Goal: Task Accomplishment & Management: Complete application form

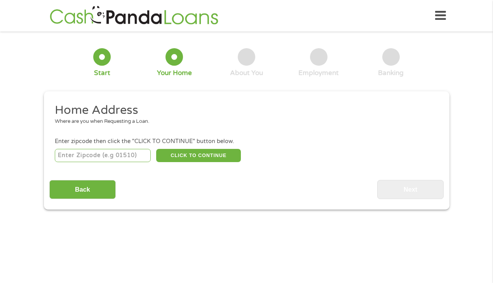
click at [102, 155] on input "number" at bounding box center [103, 155] width 96 height 13
type input "75228"
click at [194, 153] on button "CLICK TO CONTINUE" at bounding box center [198, 155] width 85 height 13
type input "75228"
type input "[GEOGRAPHIC_DATA]"
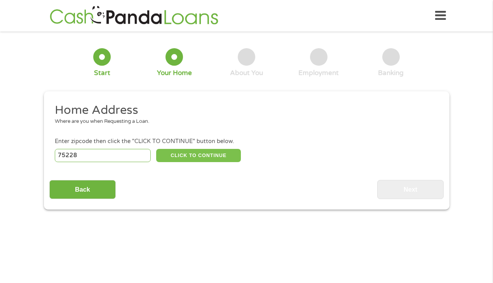
select select "[US_STATE]"
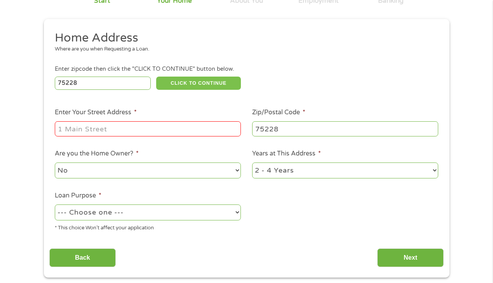
scroll to position [78, 0]
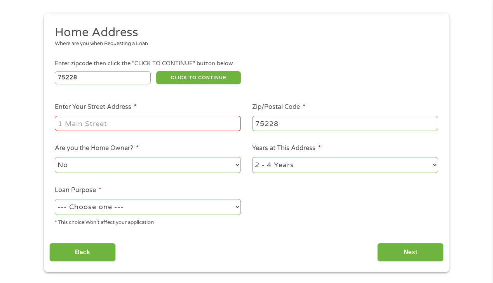
click at [130, 119] on input "Enter Your Street Address *" at bounding box center [148, 123] width 186 height 15
click at [132, 125] on input "Enter Your Street Address *" at bounding box center [148, 123] width 186 height 15
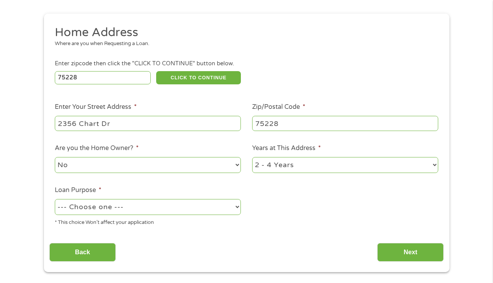
type input "2356 Chart Dr"
click at [237, 166] on select "No Yes" at bounding box center [148, 165] width 186 height 16
select select "yes"
click at [55, 157] on select "No Yes" at bounding box center [148, 165] width 186 height 16
click at [433, 166] on select "1 Year or less 1 - 2 Years 2 - 4 Years Over 4 Years" at bounding box center [345, 165] width 186 height 16
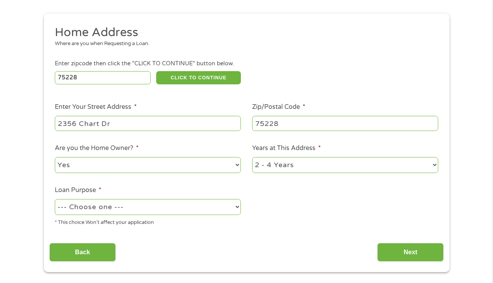
select select "60months"
click at [252, 157] on select "1 Year or less 1 - 2 Years 2 - 4 Years Over 4 Years" at bounding box center [345, 165] width 186 height 16
click at [237, 209] on select "--- Choose one --- Pay Bills Debt Consolidation Home Improvement Major Purchase…" at bounding box center [148, 207] width 186 height 16
select select "other"
click at [55, 199] on select "--- Choose one --- Pay Bills Debt Consolidation Home Improvement Major Purchase…" at bounding box center [148, 207] width 186 height 16
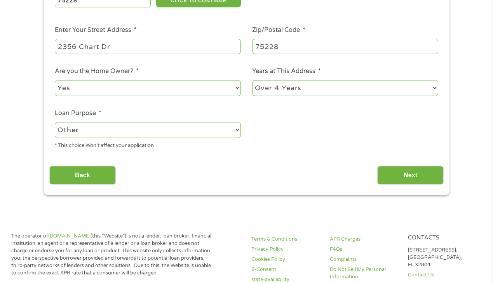
scroll to position [155, 0]
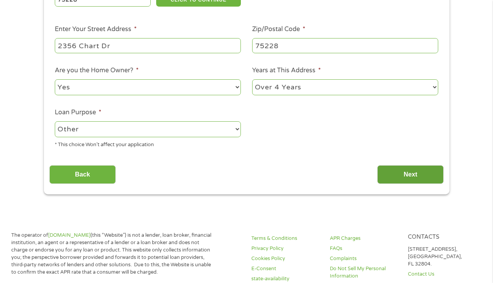
click at [397, 176] on input "Next" at bounding box center [410, 174] width 66 height 19
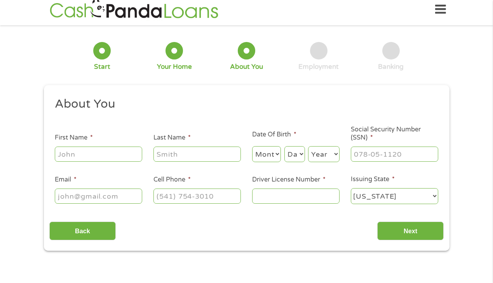
scroll to position [0, 0]
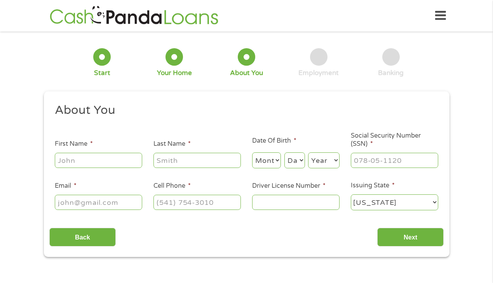
click at [106, 161] on input "First Name *" at bounding box center [98, 160] width 87 height 15
type input "Omonn"
drag, startPoint x: 195, startPoint y: 160, endPoint x: 197, endPoint y: 164, distance: 4.3
click at [195, 161] on input "Last Name *" at bounding box center [197, 160] width 87 height 15
type input "[PERSON_NAME]"
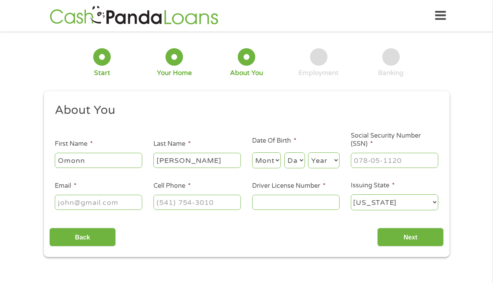
click at [276, 162] on select "Month 1 2 3 4 5 6 7 8 9 10 11 12" at bounding box center [266, 160] width 29 height 16
select select "9"
click at [252, 152] on select "Month 1 2 3 4 5 6 7 8 9 10 11 12" at bounding box center [266, 160] width 29 height 16
click at [301, 161] on select "Day 1 2 3 4 5 6 7 8 9 10 11 12 13 14 15 16 17 18 19 20 21 22 23 24 25 26 27 28 …" at bounding box center [295, 160] width 21 height 16
select select "4"
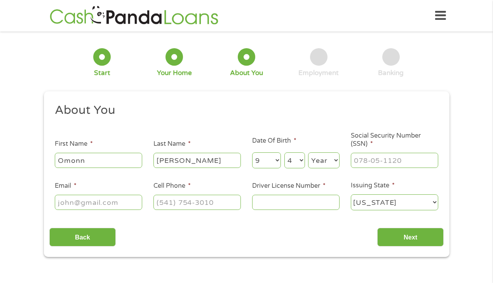
click at [285, 152] on select "Day 1 2 3 4 5 6 7 8 9 10 11 12 13 14 15 16 17 18 19 20 21 22 23 24 25 26 27 28 …" at bounding box center [295, 160] width 21 height 16
click at [337, 160] on select "Year [DATE] 2006 2005 2004 2003 2002 2001 2000 1999 1998 1997 1996 1995 1994 19…" at bounding box center [323, 160] width 31 height 16
select select "1970"
click at [308, 152] on select "Year [DATE] 2006 2005 2004 2003 2002 2001 2000 1999 1998 1997 1996 1995 1994 19…" at bounding box center [323, 160] width 31 height 16
click at [384, 162] on input "___-__-____" at bounding box center [394, 160] width 87 height 15
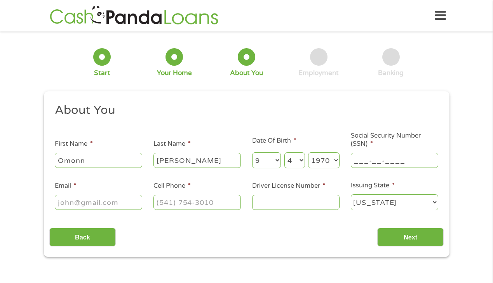
click at [355, 159] on input "___-__-____" at bounding box center [394, 160] width 87 height 15
type input "464-08-1073"
click at [126, 204] on input "Email *" at bounding box center [98, 202] width 87 height 15
type input "[EMAIL_ADDRESS][DOMAIN_NAME]"
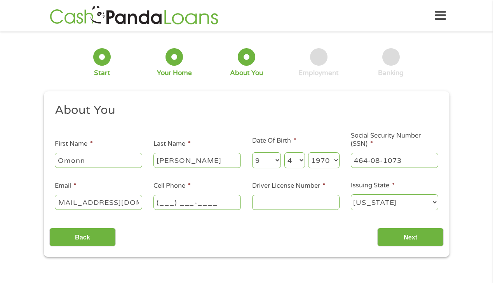
scroll to position [0, 0]
click at [189, 201] on input "(___) ___-____" at bounding box center [197, 202] width 87 height 15
type input "[PHONE_NUMBER]"
click at [269, 199] on input "Driver License Number *" at bounding box center [295, 202] width 87 height 15
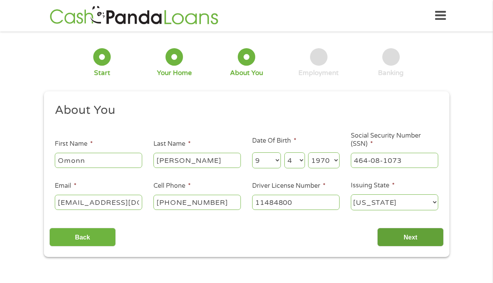
type input "11484800"
click at [421, 237] on input "Next" at bounding box center [410, 237] width 66 height 19
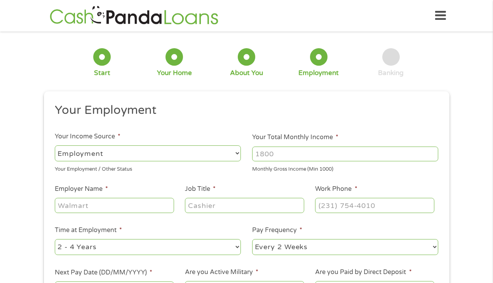
click at [238, 154] on select "--- Choose one --- Employment [DEMOGRAPHIC_DATA] Benefits" at bounding box center [148, 153] width 186 height 16
click at [55, 145] on select "--- Choose one --- Employment [DEMOGRAPHIC_DATA] Benefits" at bounding box center [148, 153] width 186 height 16
click at [295, 155] on input "Your Total Monthly Income *" at bounding box center [345, 154] width 186 height 15
type input "3500"
click at [141, 203] on input "Employer Name *" at bounding box center [114, 205] width 119 height 15
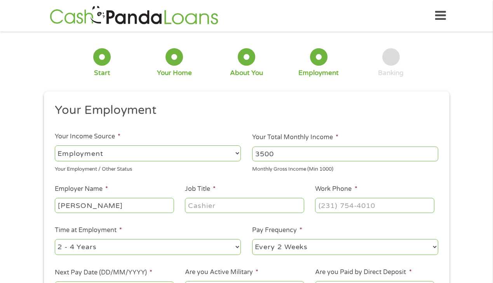
type input "[PERSON_NAME]"
click at [211, 207] on input "Job Title *" at bounding box center [244, 205] width 119 height 15
type input "Admin"
click at [366, 204] on input "(___) ___-____" at bounding box center [374, 205] width 119 height 15
type input "[PHONE_NUMBER]"
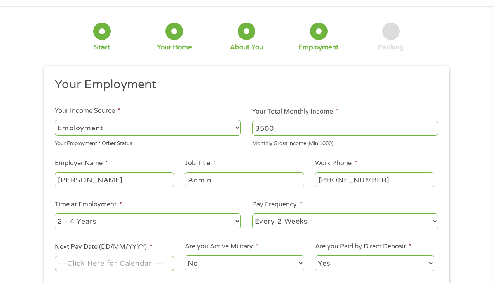
scroll to position [78, 0]
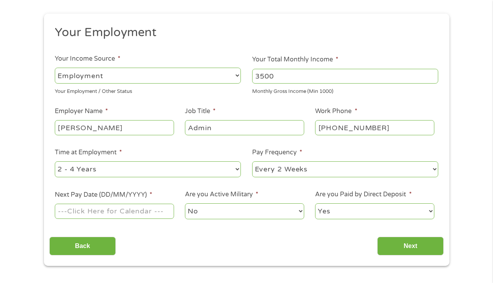
click at [238, 169] on select "--- Choose one --- 1 Year or less 1 - 2 Years 2 - 4 Years Over 4 Years" at bounding box center [148, 169] width 186 height 16
select select "60months"
click at [55, 161] on select "--- Choose one --- 1 Year or less 1 - 2 Years 2 - 4 Years Over 4 Years" at bounding box center [148, 169] width 186 height 16
click at [434, 168] on select "--- Choose one --- Every 2 Weeks Every Week Monthly Semi-Monthly" at bounding box center [345, 169] width 186 height 16
select select "semimonthly"
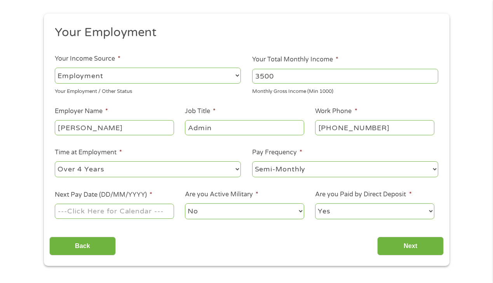
click at [252, 161] on select "--- Choose one --- Every 2 Weeks Every Week Monthly Semi-Monthly" at bounding box center [345, 169] width 186 height 16
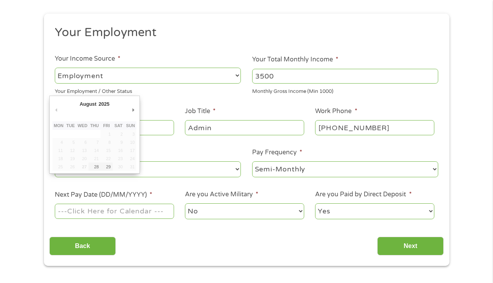
click at [158, 210] on input "Next Pay Date (DD/MM/YYYY) *" at bounding box center [114, 211] width 119 height 15
type input "[DATE]"
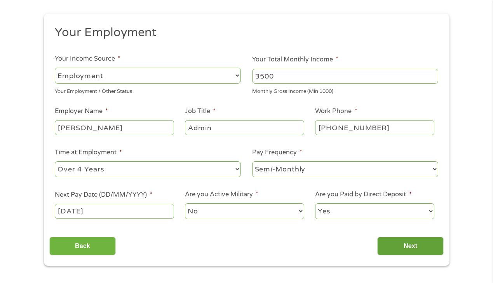
click at [410, 247] on input "Next" at bounding box center [410, 246] width 66 height 19
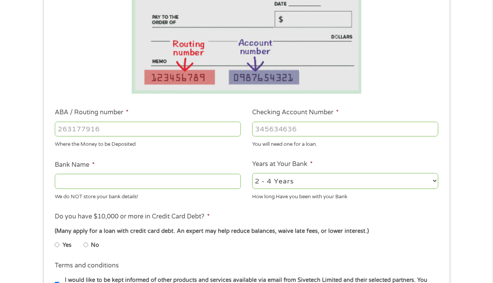
scroll to position [155, 0]
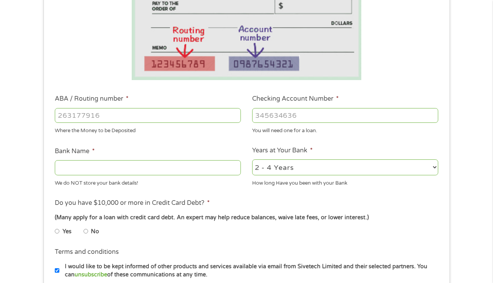
click at [87, 231] on input "No" at bounding box center [86, 231] width 5 height 12
radio input "true"
click at [112, 168] on input "Bank Name *" at bounding box center [148, 167] width 186 height 15
type input "SoFi"
click at [434, 166] on select "2 - 4 Years 6 - 12 Months 1 - 2 Years Over 4 Years" at bounding box center [345, 167] width 186 height 16
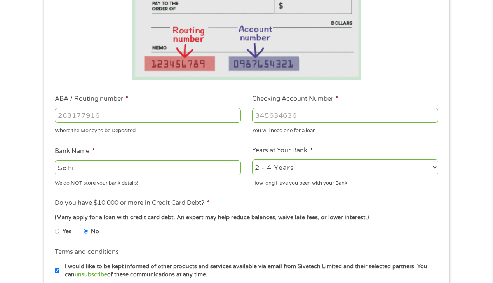
select select "24months"
click at [252, 159] on select "2 - 4 Years 6 - 12 Months 1 - 2 Years Over 4 Years" at bounding box center [345, 167] width 186 height 16
click at [145, 117] on input "ABA / Routing number *" at bounding box center [148, 115] width 186 height 15
type input "031101334"
type input "SoFi Bank, National Association"
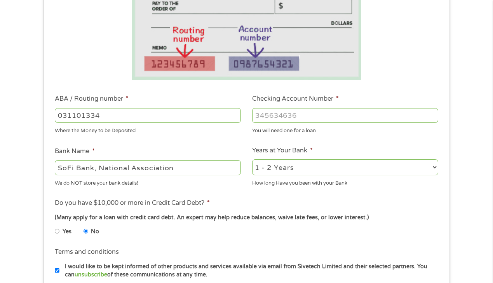
type input "031101334"
click at [332, 112] on input "Checking Account Number *" at bounding box center [345, 115] width 186 height 15
click at [289, 112] on input "41101578092" at bounding box center [345, 115] width 186 height 15
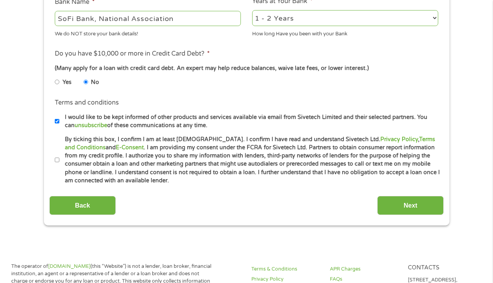
scroll to position [311, 0]
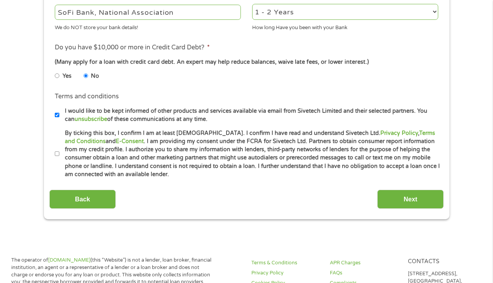
type input "411015778092"
click at [57, 154] on input "By ticking this box, I confirm I am at least [DEMOGRAPHIC_DATA]. I confirm I ha…" at bounding box center [57, 154] width 5 height 12
checkbox input "true"
click at [422, 199] on input "Next" at bounding box center [410, 199] width 66 height 19
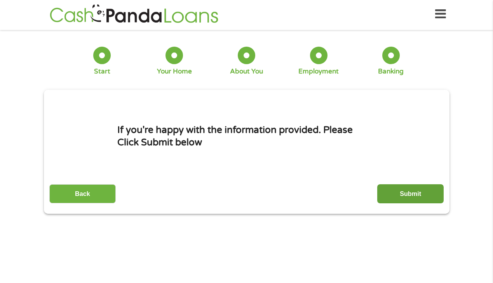
scroll to position [0, 0]
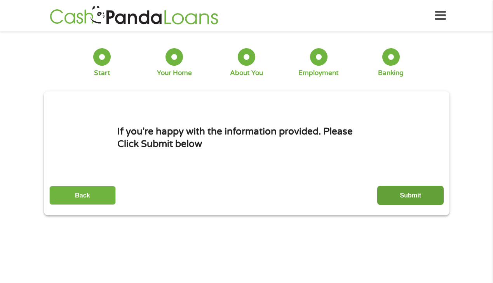
click at [397, 196] on input "Submit" at bounding box center [410, 195] width 66 height 19
